Goal: Task Accomplishment & Management: Manage account settings

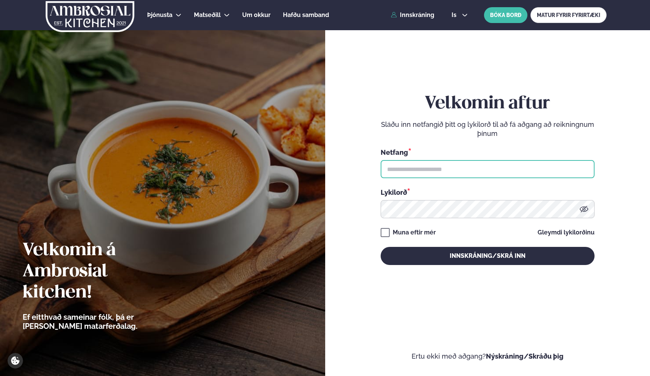
click at [414, 172] on input "text" at bounding box center [488, 169] width 214 height 18
click at [570, 165] on input "text" at bounding box center [488, 169] width 214 height 18
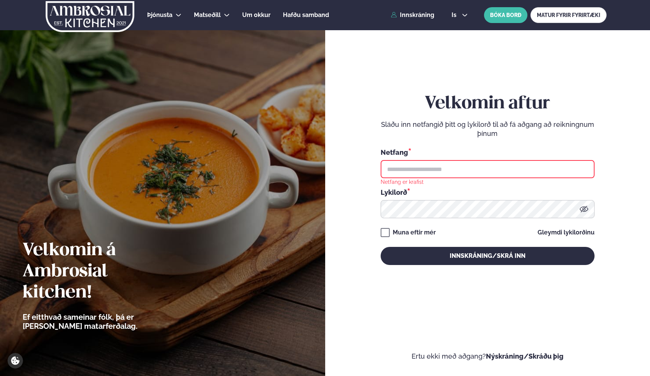
type input "**********"
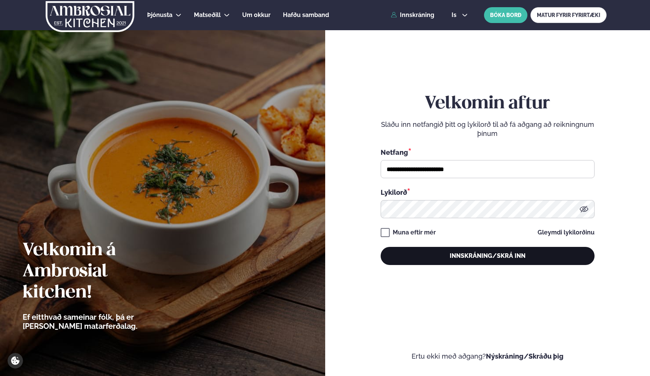
click at [443, 257] on button "Innskráning/Skrá inn" at bounding box center [488, 256] width 214 height 18
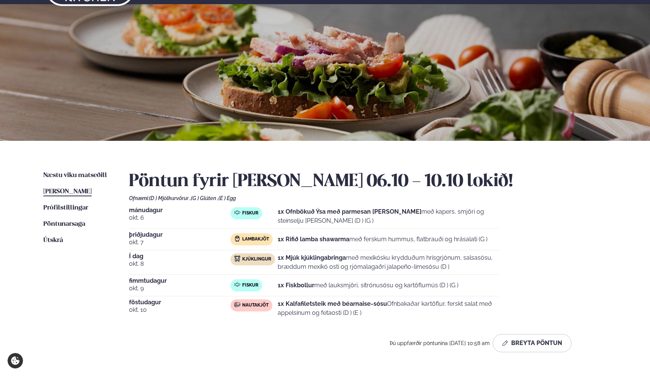
scroll to position [28, 0]
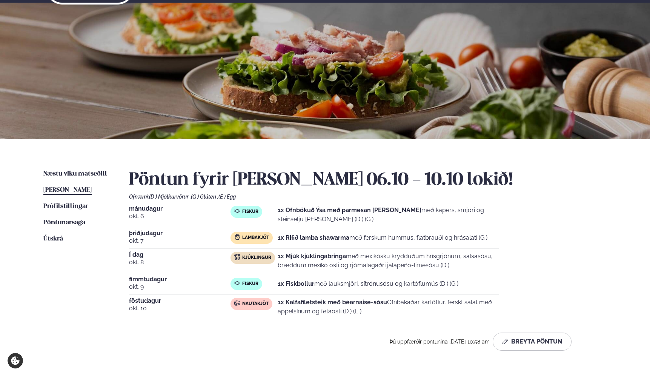
click at [407, 259] on p "1x Mjúk kjúklingabringa með mexíkósku krydduðum hrísgrjónum, salsasósu, bræddum…" at bounding box center [388, 261] width 221 height 18
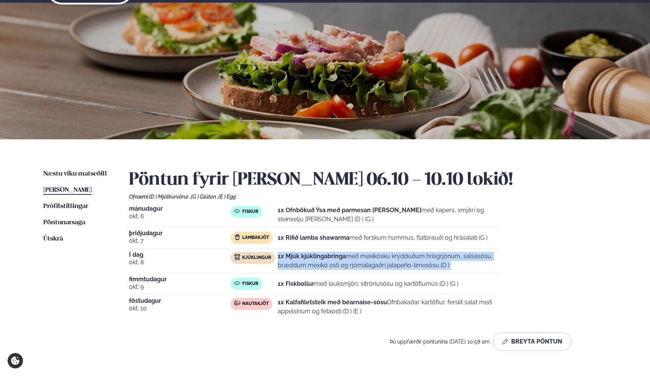
click at [407, 259] on p "1x Mjúk kjúklingabringa með mexíkósku krydduðum hrísgrjónum, salsasósu, bræddum…" at bounding box center [388, 261] width 221 height 18
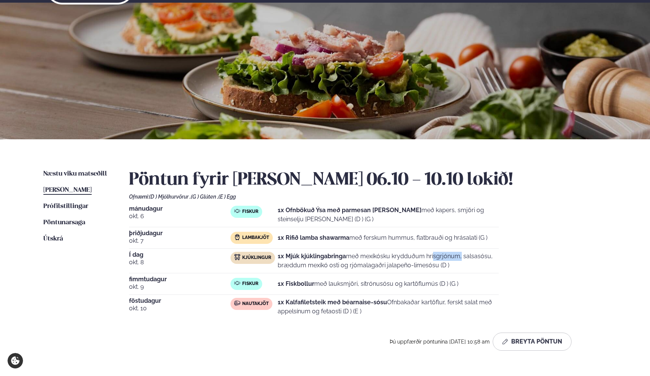
click at [407, 259] on p "1x Mjúk kjúklingabringa með mexíkósku krydduðum hrísgrjónum, salsasósu, bræddum…" at bounding box center [388, 261] width 221 height 18
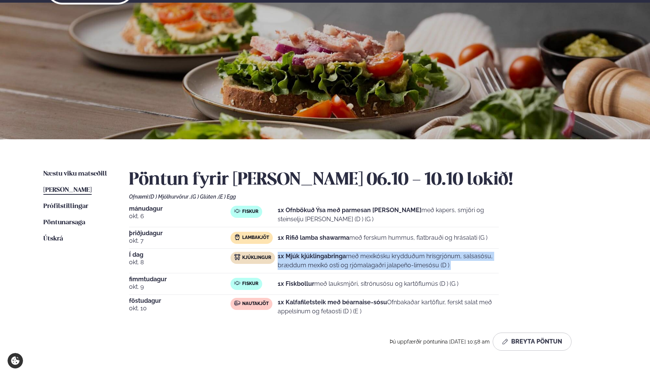
click at [407, 259] on p "1x Mjúk kjúklingabringa með mexíkósku krydduðum hrísgrjónum, salsasósu, bræddum…" at bounding box center [388, 261] width 221 height 18
click at [373, 265] on p "1x Mjúk kjúklingabringa með mexíkósku krydduðum hrísgrjónum, salsasósu, bræddum…" at bounding box center [388, 261] width 221 height 18
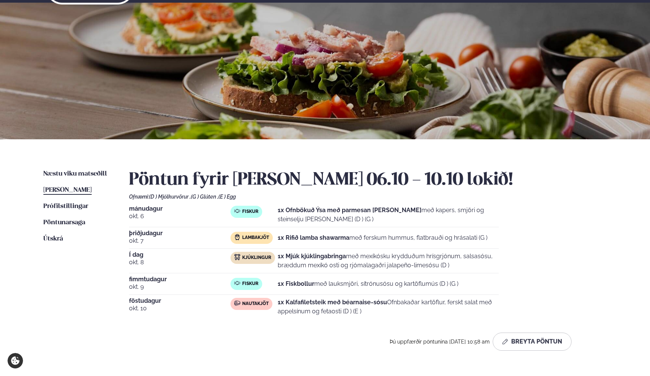
click at [374, 259] on p "1x Mjúk kjúklingabringa með mexíkósku krydduðum hrísgrjónum, salsasósu, bræddum…" at bounding box center [388, 261] width 221 height 18
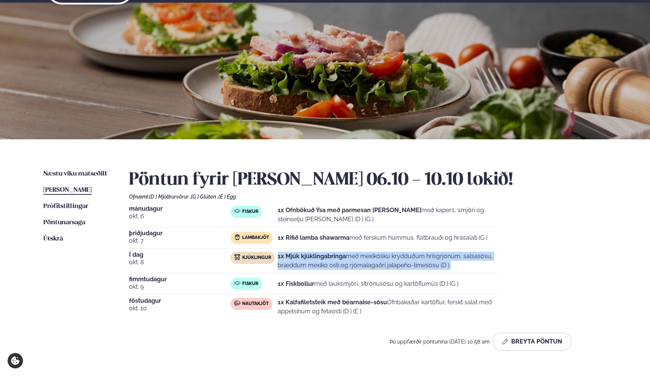
click at [374, 259] on p "1x Mjúk kjúklingabringa með mexíkósku krydduðum hrísgrjónum, salsasósu, bræddum…" at bounding box center [388, 261] width 221 height 18
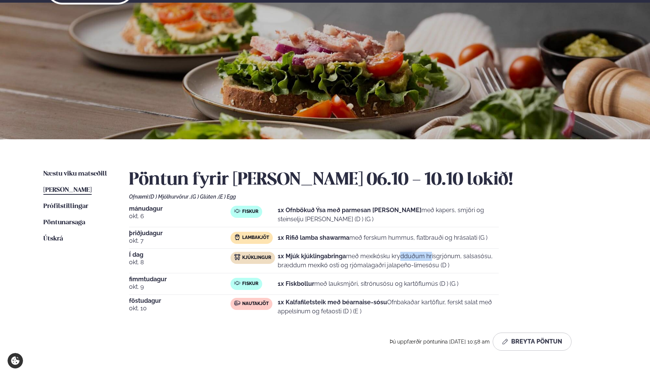
click at [374, 259] on p "1x Mjúk kjúklingabringa með mexíkósku krydduðum hrísgrjónum, salsasósu, bræddum…" at bounding box center [388, 261] width 221 height 18
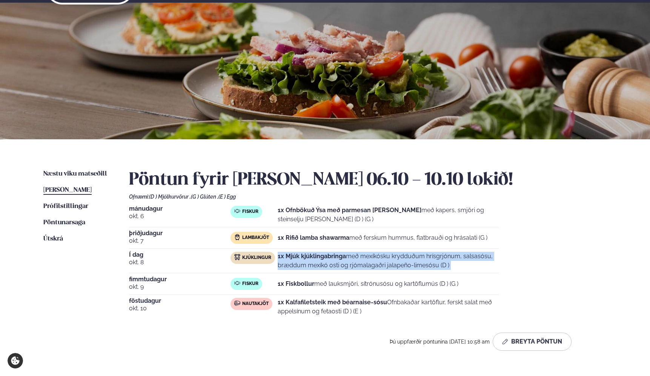
click at [374, 259] on p "1x Mjúk kjúklingabringa með mexíkósku krydduðum hrísgrjónum, salsasósu, bræddum…" at bounding box center [388, 261] width 221 height 18
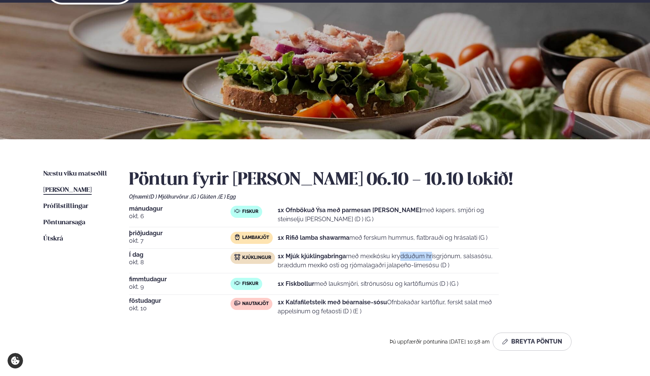
click at [374, 259] on p "1x Mjúk kjúklingabringa með mexíkósku krydduðum hrísgrjónum, salsasósu, bræddum…" at bounding box center [388, 261] width 221 height 18
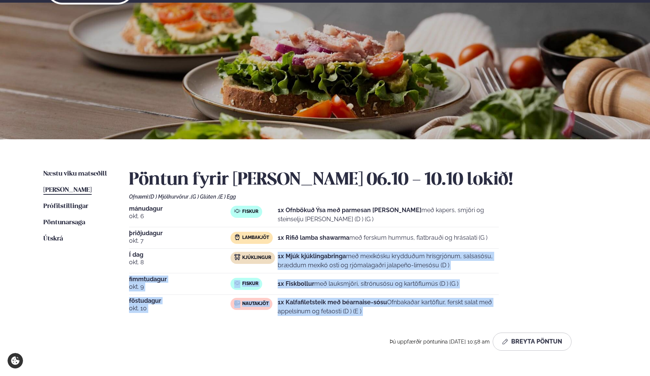
drag, startPoint x: 374, startPoint y: 259, endPoint x: 390, endPoint y: 309, distance: 52.9
click at [390, 309] on div "[DATE] Fiskur 1x Ofnbökuð Ýsa með parmesan [PERSON_NAME] með kapers, smjöri og …" at bounding box center [368, 262] width 478 height 113
click at [390, 309] on p "1x Kalfafiletsteik með béarnaise-sósu Ofnbakaðar kartöflur, ferskt salat með ap…" at bounding box center [388, 307] width 221 height 18
drag, startPoint x: 390, startPoint y: 309, endPoint x: 391, endPoint y: 259, distance: 49.8
click at [391, 259] on div "[DATE] Fiskur 1x Ofnbökuð Ýsa með parmesan [PERSON_NAME] með kapers, smjöri og …" at bounding box center [368, 262] width 478 height 113
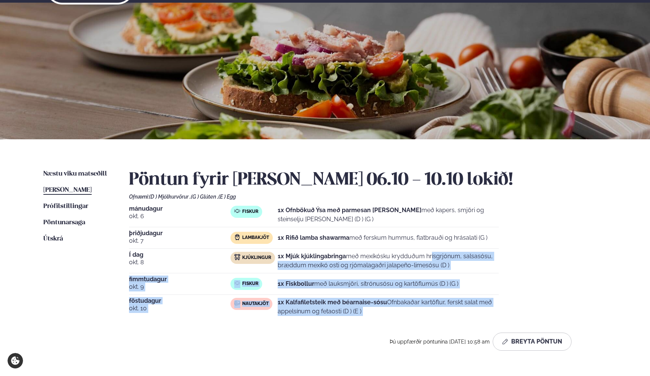
click at [391, 259] on p "1x Mjúk kjúklingabringa með mexíkósku krydduðum hrísgrjónum, salsasósu, bræddum…" at bounding box center [388, 261] width 221 height 18
